Goal: Information Seeking & Learning: Learn about a topic

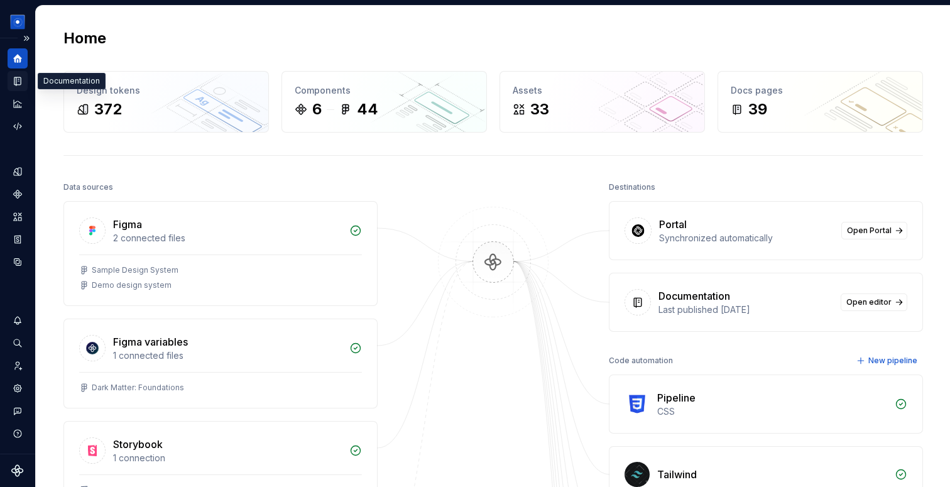
click at [23, 78] on div "Documentation" at bounding box center [18, 81] width 20 height 20
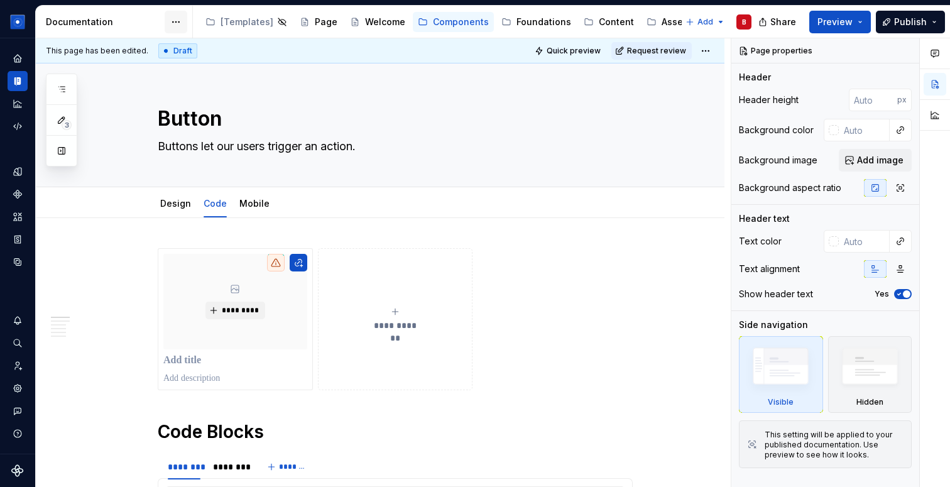
click at [176, 19] on html "[PERSON_NAME] Design System B Dataset Brand A Documentation Accessibility guide…" at bounding box center [475, 243] width 950 height 487
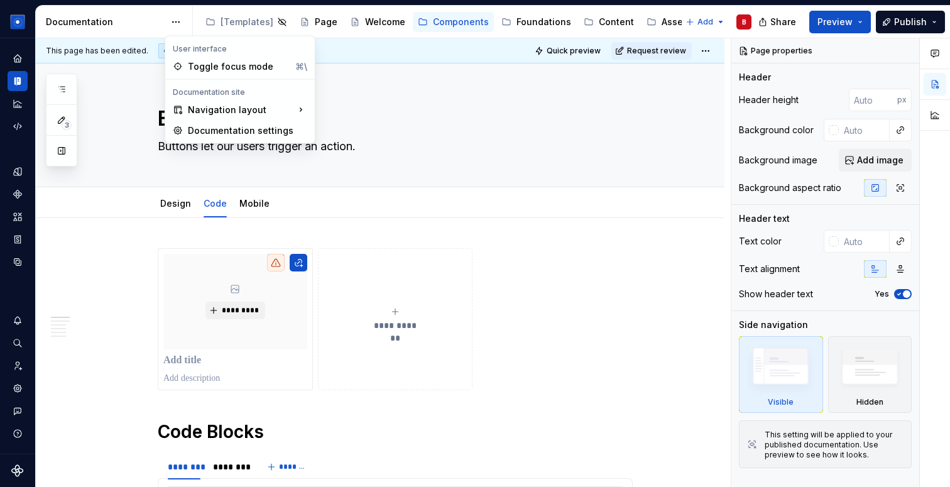
click at [80, 22] on html "Beatriz Design System B Dataset Brand A Documentation Accessibility guide for t…" at bounding box center [475, 243] width 950 height 487
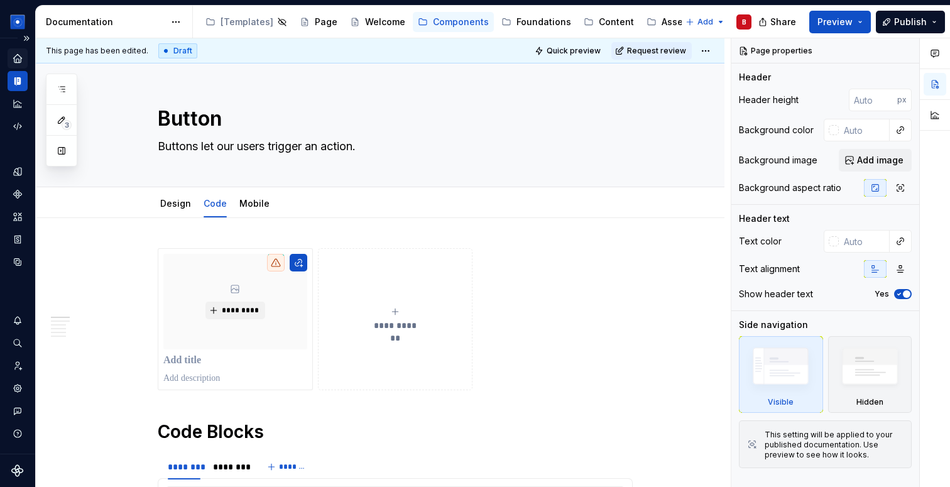
click at [17, 59] on icon "Home" at bounding box center [17, 58] width 11 height 11
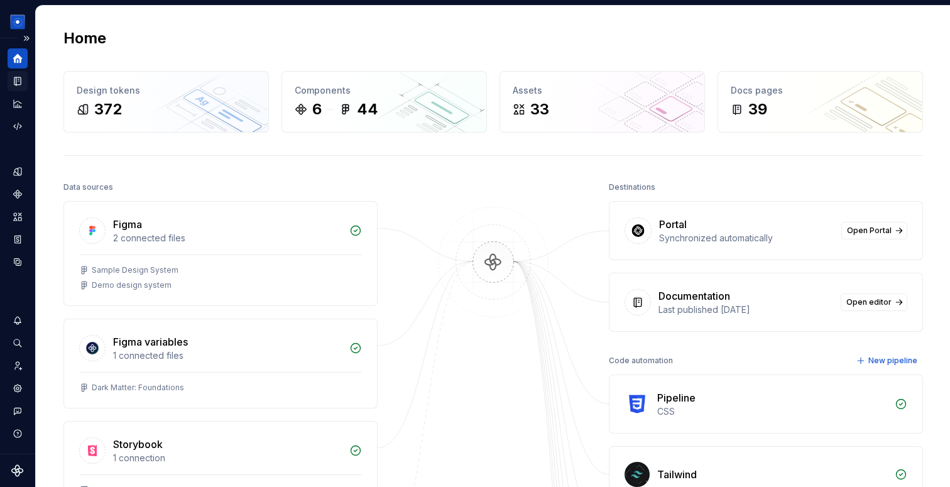
click at [14, 85] on icon "Documentation" at bounding box center [17, 80] width 11 height 11
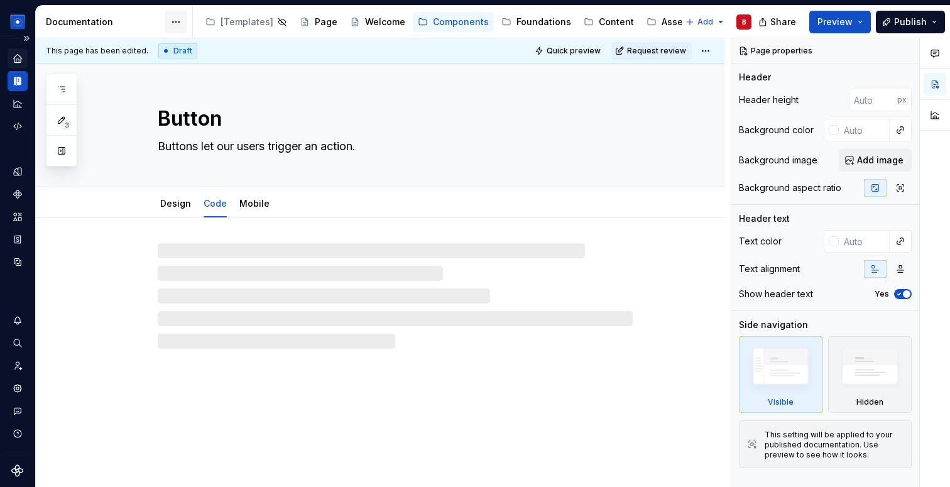
click at [173, 21] on html "Beatriz Design System B Dataset Brand A Documentation Accessibility guide for t…" at bounding box center [475, 243] width 950 height 487
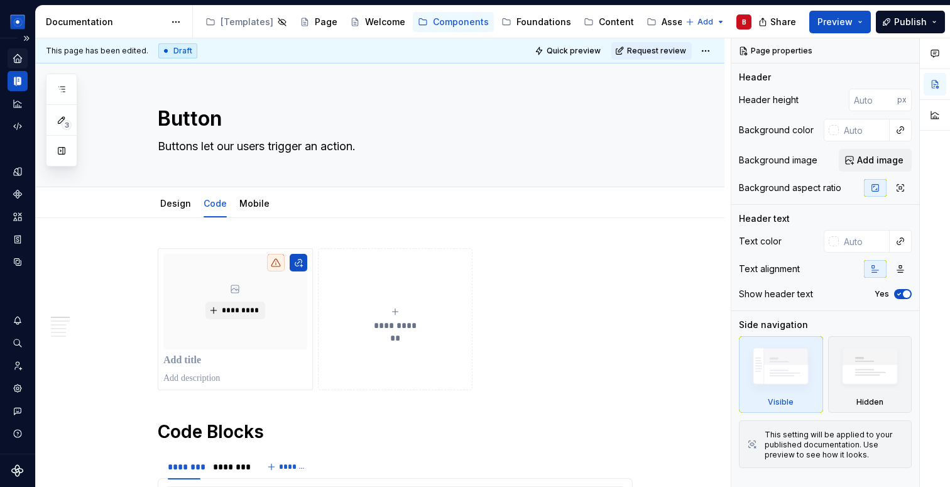
click at [58, 21] on html "Beatriz Design System B Dataset Brand A Documentation Accessibility guide for t…" at bounding box center [475, 243] width 950 height 487
click at [28, 38] on button "Expand sidebar" at bounding box center [27, 39] width 18 height 18
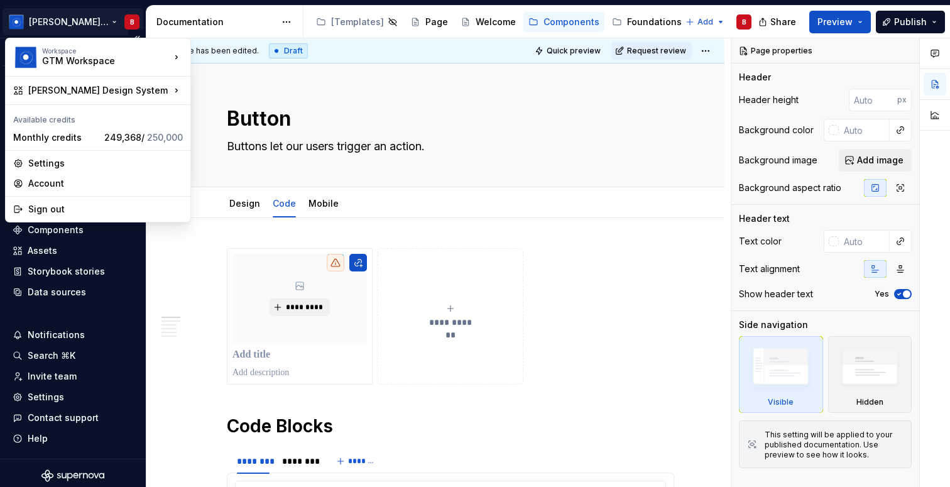
click at [96, 26] on html "Beatriz Design System B Version Current draft Home Documentation Analytics Code…" at bounding box center [475, 243] width 950 height 487
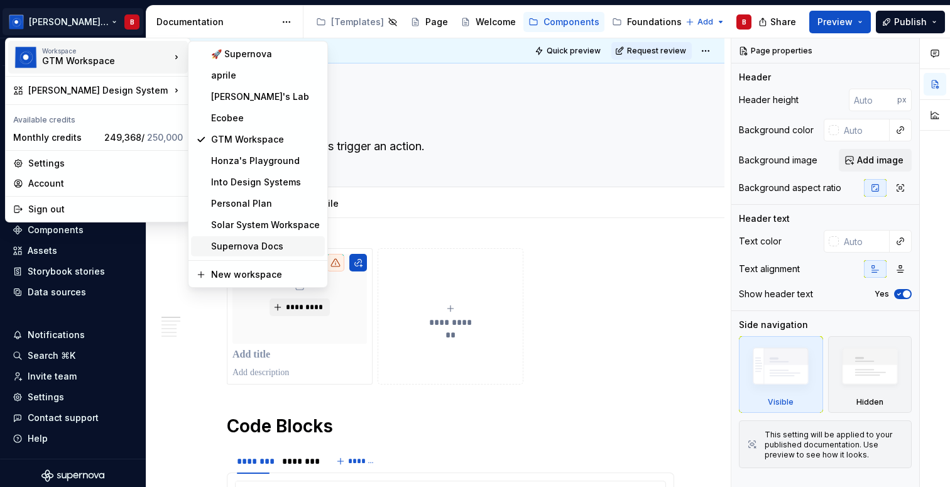
click at [242, 245] on div "Supernova Docs" at bounding box center [265, 246] width 109 height 13
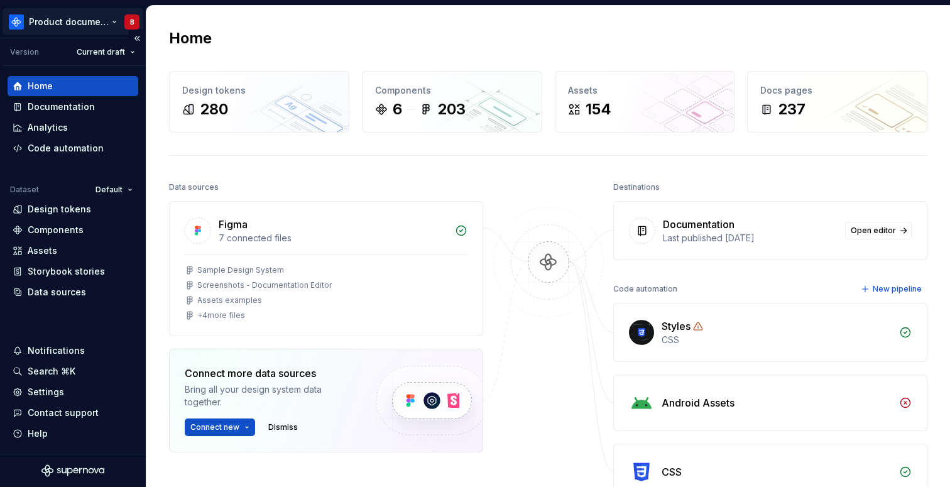
click at [84, 21] on html "Product documentation B Version Current draft Home Documentation Analytics Code…" at bounding box center [475, 243] width 950 height 487
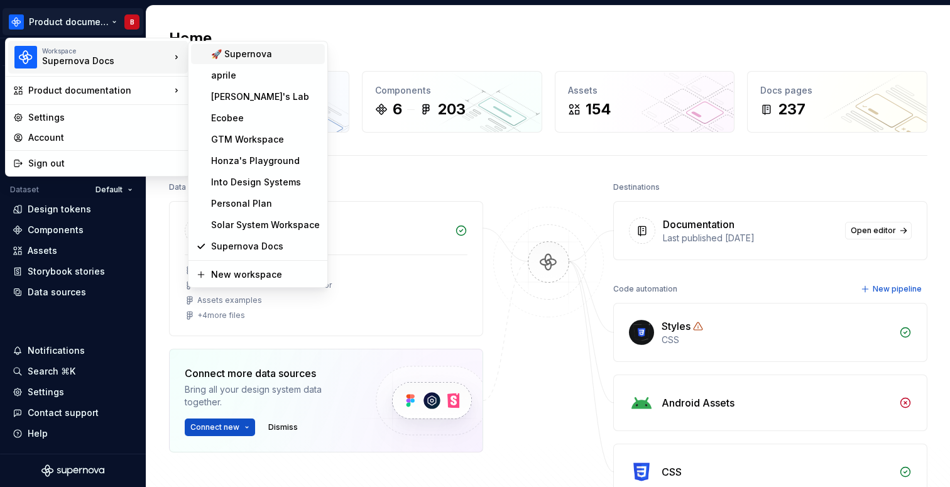
click at [275, 55] on div "🚀 Supernova" at bounding box center [265, 54] width 109 height 13
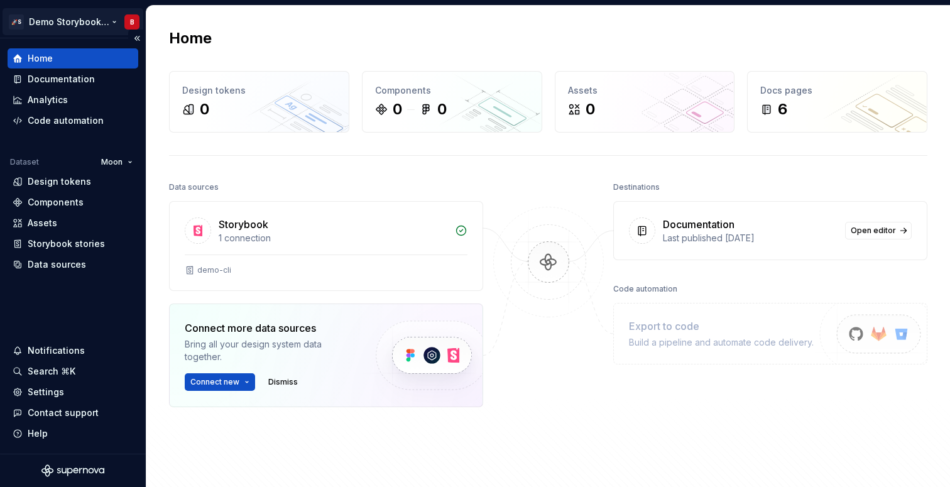
click at [83, 13] on html "🚀S Demo Storybook CLI B Home Documentation Analytics Code automation Dataset Mo…" at bounding box center [475, 243] width 950 height 487
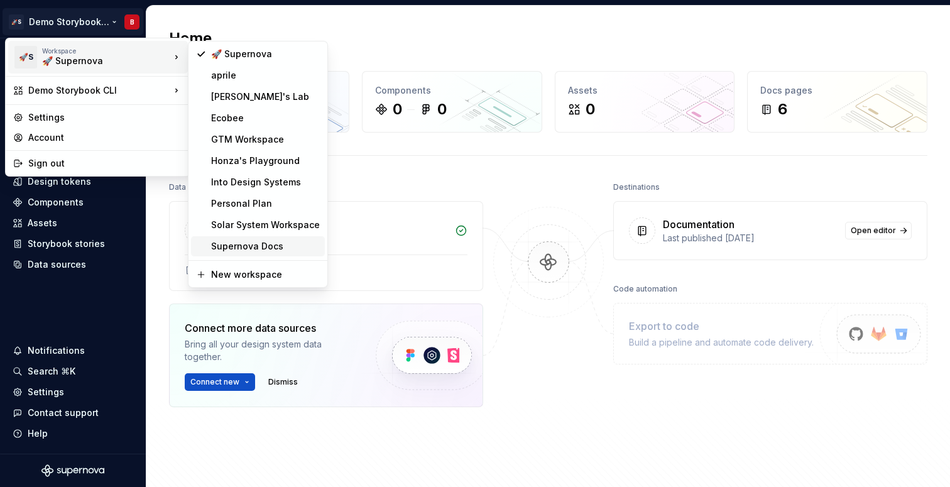
click at [258, 242] on div "Supernova Docs" at bounding box center [265, 246] width 109 height 13
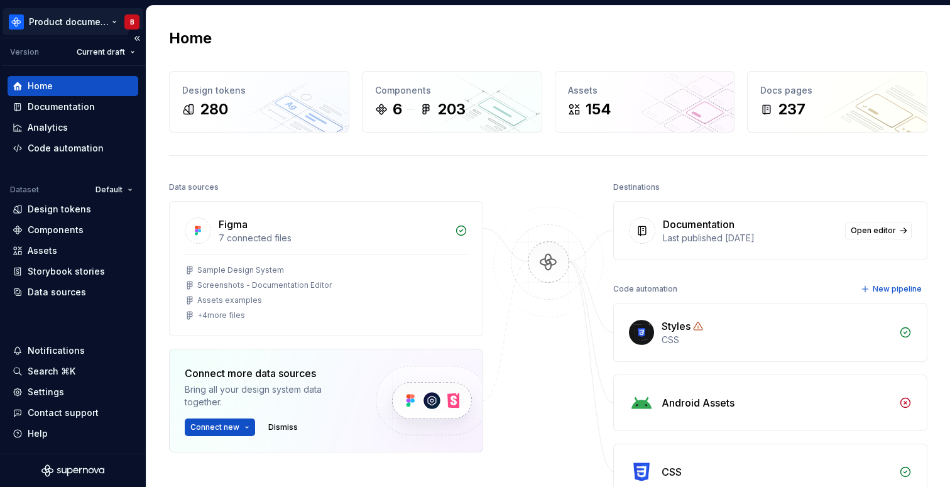
click at [82, 20] on html "Product documentation B Version Current draft Home Documentation Analytics Code…" at bounding box center [475, 243] width 950 height 487
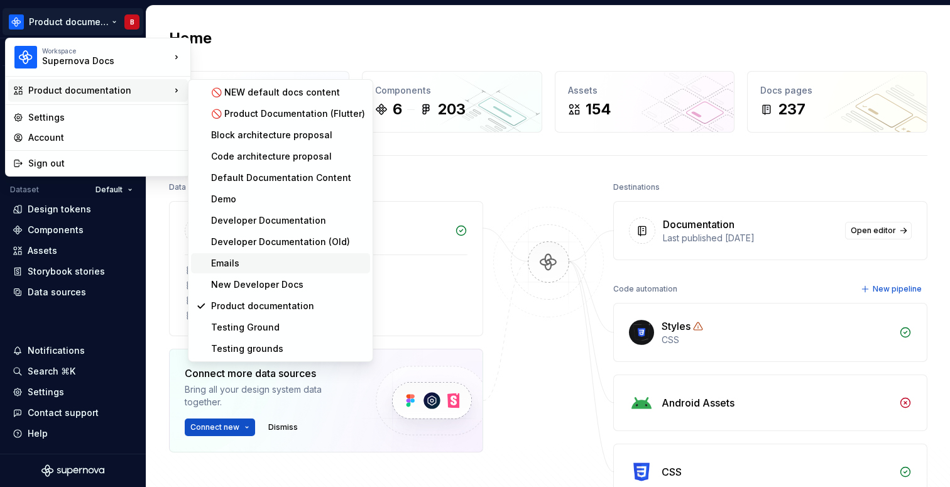
click at [266, 261] on div "Emails" at bounding box center [288, 263] width 154 height 13
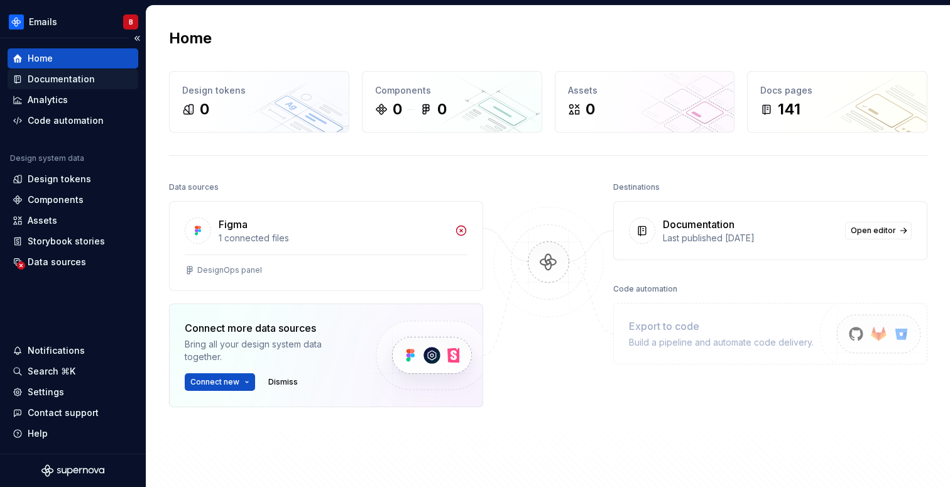
click at [80, 84] on div "Documentation" at bounding box center [61, 79] width 67 height 13
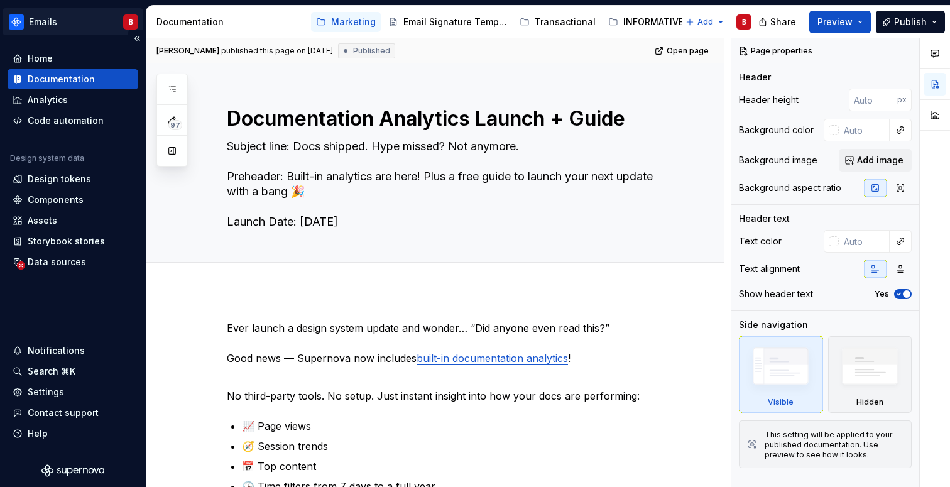
type textarea "*"
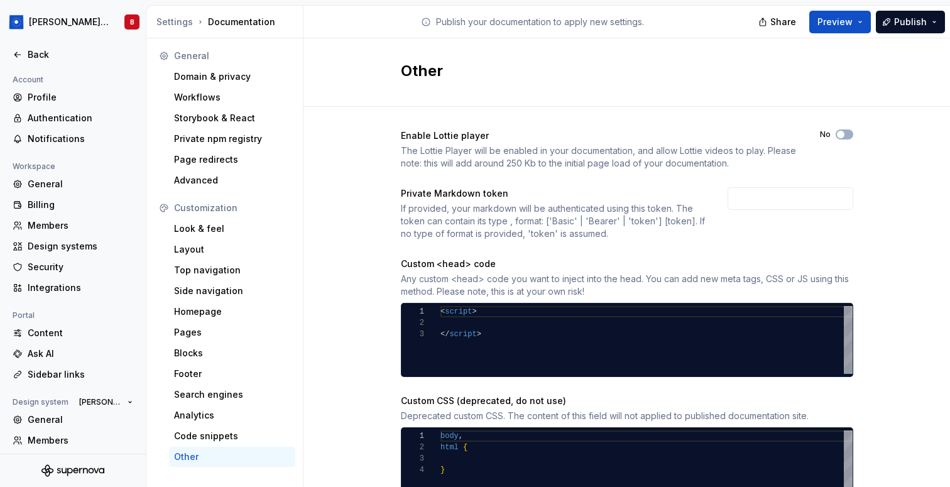
scroll to position [67, 0]
